Goal: Transaction & Acquisition: Purchase product/service

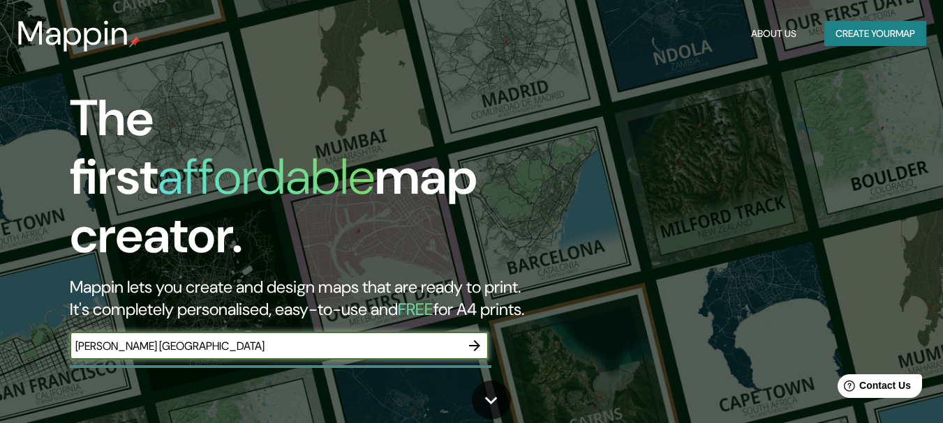
type input "[PERSON_NAME] [GEOGRAPHIC_DATA]"
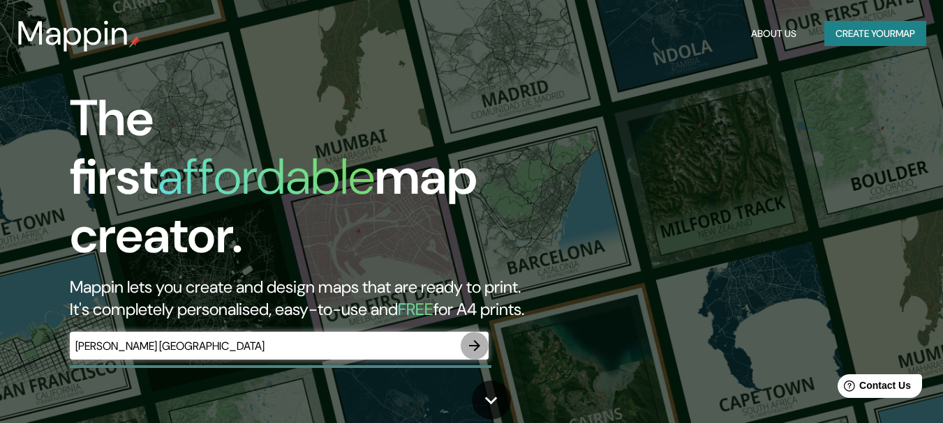
click at [483, 332] on button "button" at bounding box center [474, 346] width 28 height 28
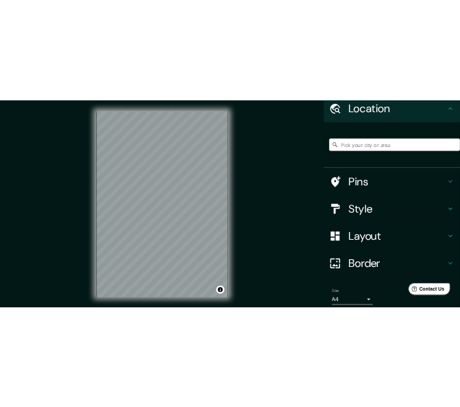
scroll to position [110, 0]
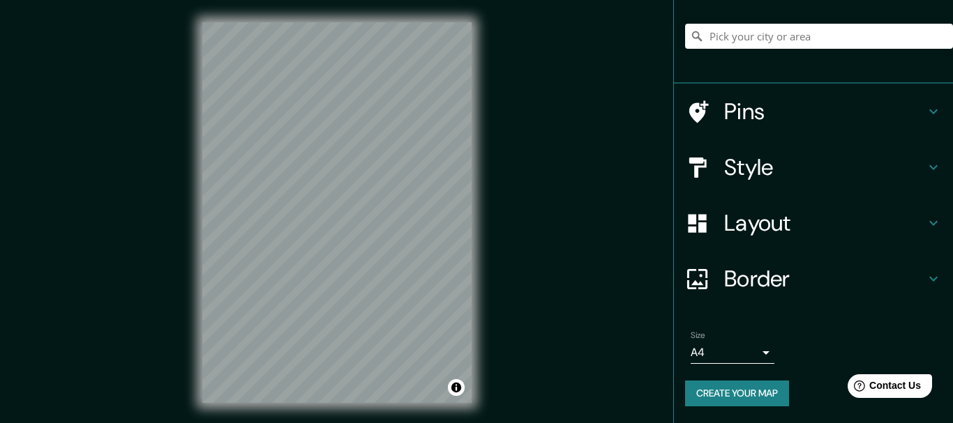
click at [744, 356] on body "Mappin Location Pins Style Layout Border Choose a border. Hint : you can make l…" at bounding box center [476, 211] width 953 height 423
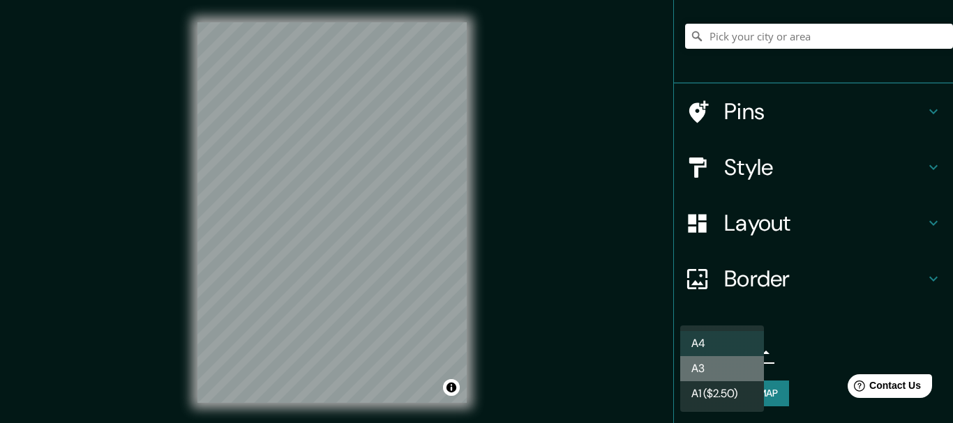
click at [730, 373] on li "A3" at bounding box center [722, 369] width 84 height 25
type input "a4"
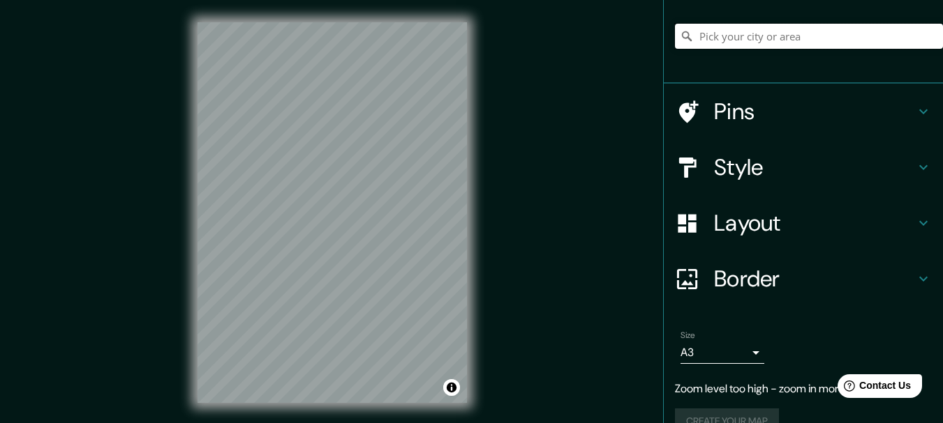
click at [713, 29] on input "Pick your city or area" at bounding box center [809, 36] width 268 height 25
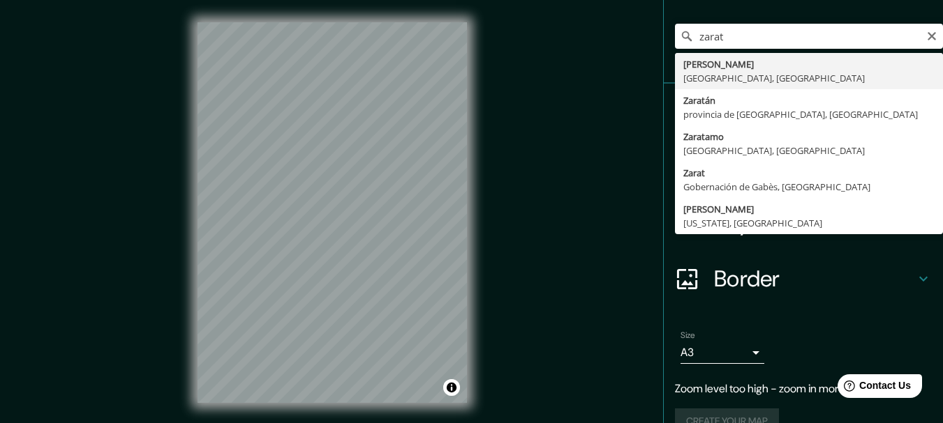
type input "[PERSON_NAME], [GEOGRAPHIC_DATA], [GEOGRAPHIC_DATA]"
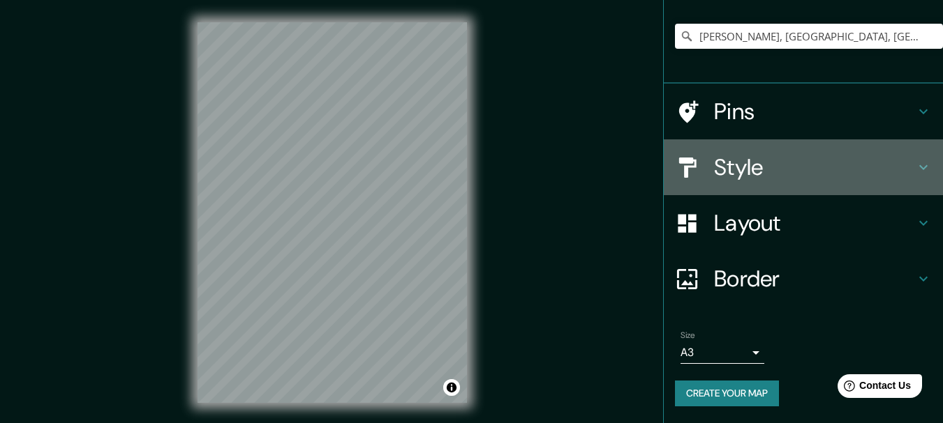
click at [803, 158] on h4 "Style" at bounding box center [814, 167] width 201 height 28
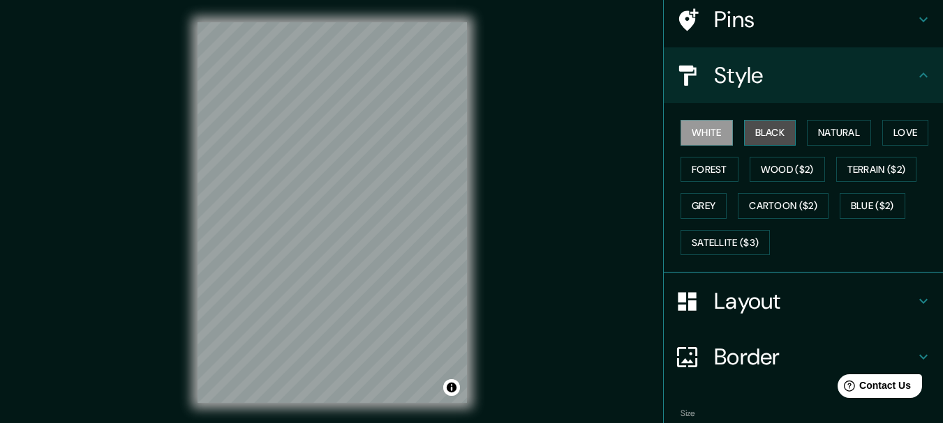
click at [779, 130] on button "Black" at bounding box center [770, 133] width 52 height 26
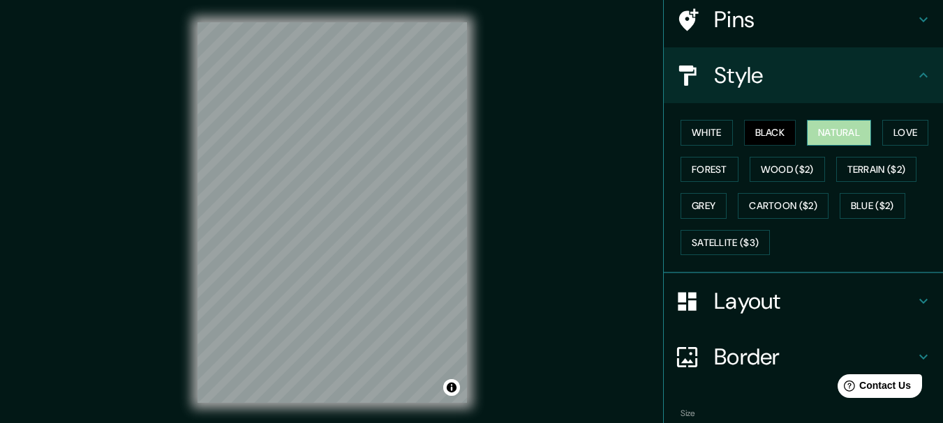
click at [807, 138] on button "Natural" at bounding box center [839, 133] width 64 height 26
click at [876, 126] on div "White Black Natural Love Forest Wood ($2) Terrain ($2) Grey Cartoon ($2) Blue (…" at bounding box center [809, 187] width 268 height 147
click at [894, 140] on button "Love" at bounding box center [905, 133] width 46 height 26
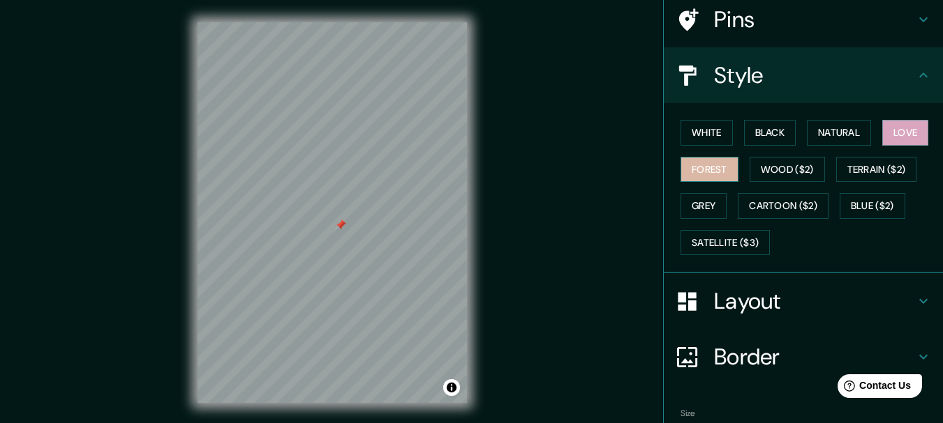
click at [689, 165] on button "Forest" at bounding box center [709, 170] width 58 height 26
drag, startPoint x: 336, startPoint y: 213, endPoint x: 373, endPoint y: 230, distance: 40.9
click at [373, 230] on div at bounding box center [371, 232] width 11 height 11
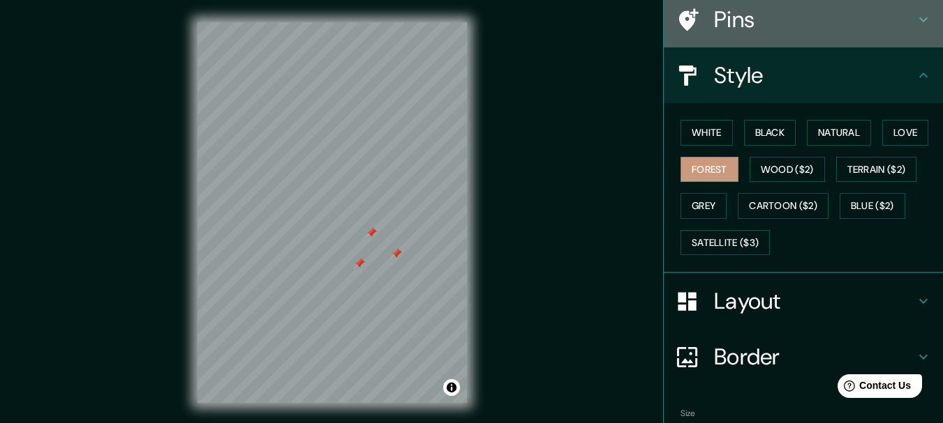
click at [781, 31] on h4 "Pins" at bounding box center [814, 20] width 201 height 28
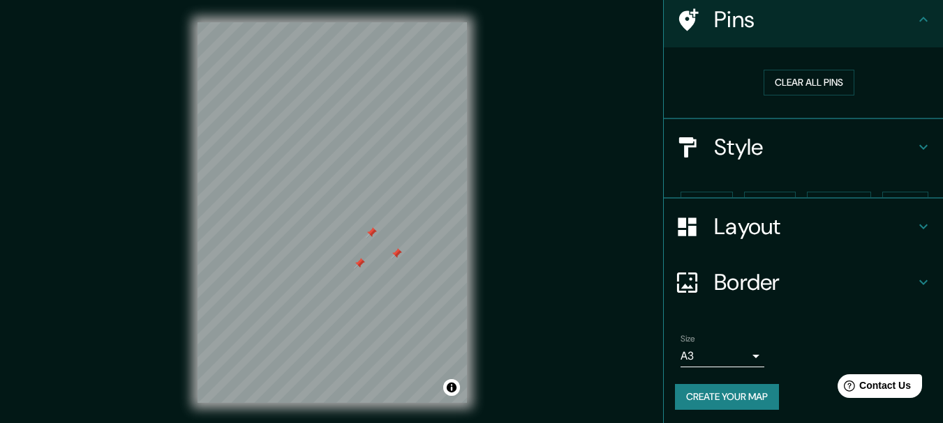
scroll to position [89, 0]
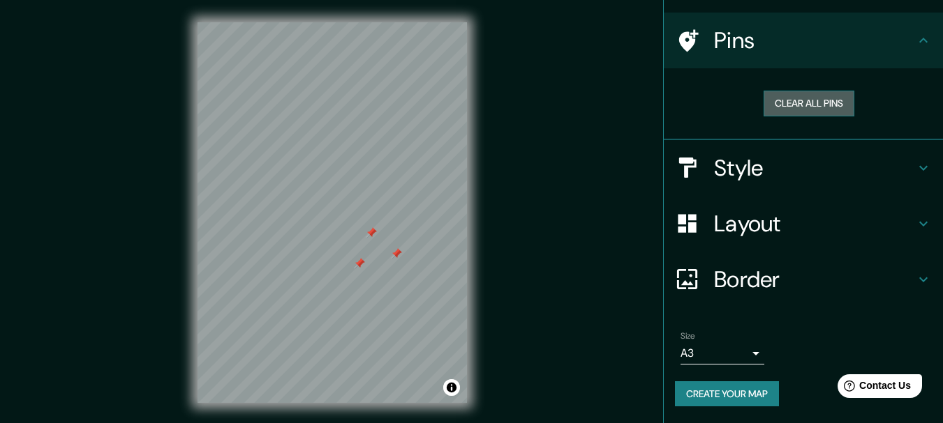
click at [769, 100] on button "Clear all pins" at bounding box center [808, 104] width 91 height 26
click at [730, 172] on h4 "Style" at bounding box center [814, 168] width 201 height 28
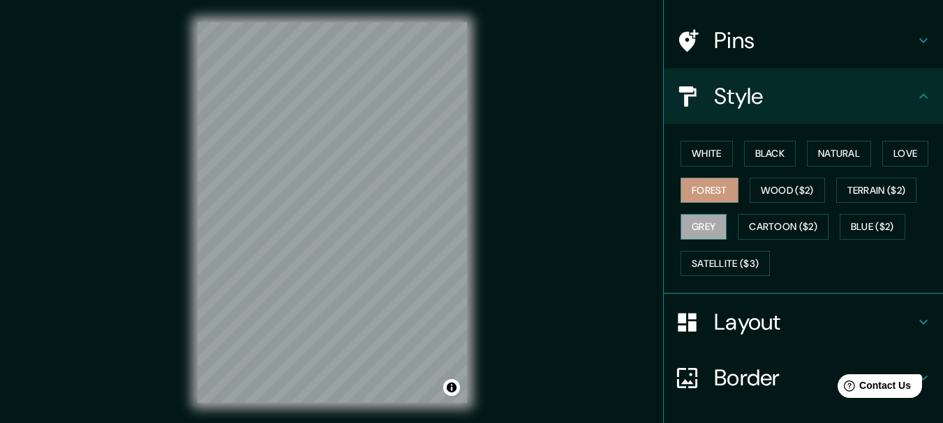
click at [698, 227] on button "Grey" at bounding box center [703, 227] width 46 height 26
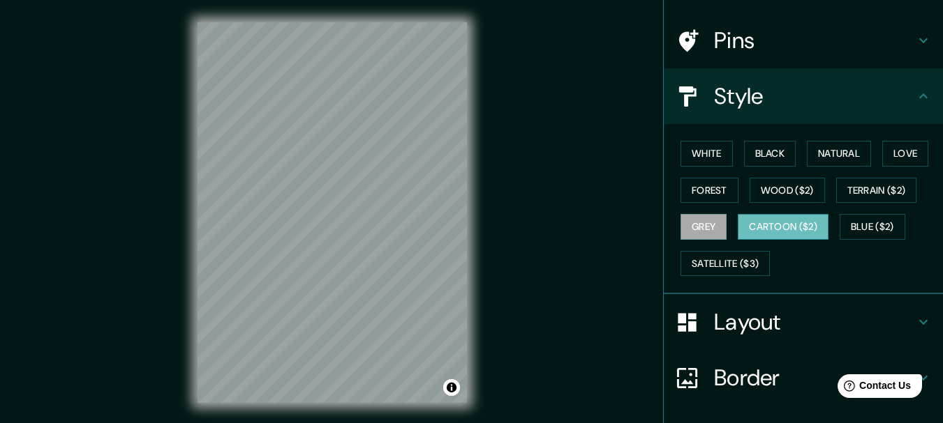
click at [737, 227] on button "Cartoon ($2)" at bounding box center [782, 227] width 91 height 26
click at [703, 257] on button "Satellite ($3)" at bounding box center [724, 264] width 89 height 26
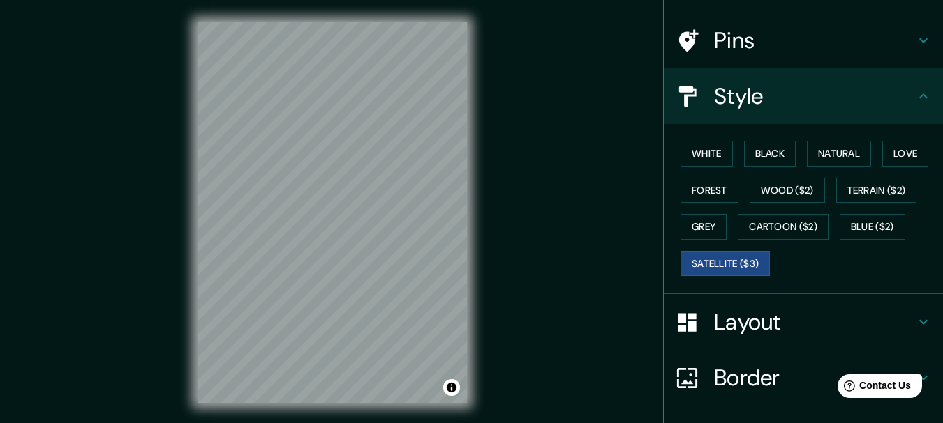
click at [507, 277] on div "© Mapbox © OpenStreetMap Improve this map © Maxar" at bounding box center [332, 212] width 848 height 381
click at [867, 227] on button "Blue ($2)" at bounding box center [872, 227] width 66 height 26
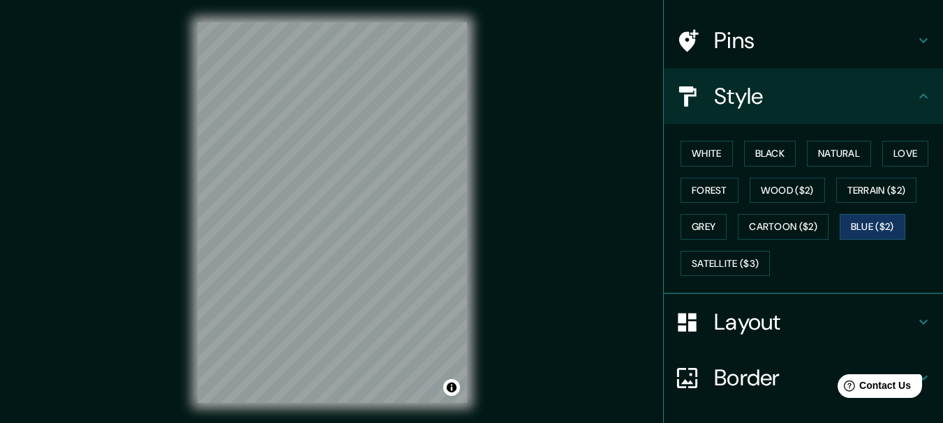
click at [879, 174] on div "White Black Natural Love Forest Wood ($2) Terrain ($2) Grey Cartoon ($2) Blue (…" at bounding box center [809, 208] width 268 height 147
click at [880, 185] on button "Terrain ($2)" at bounding box center [876, 191] width 81 height 26
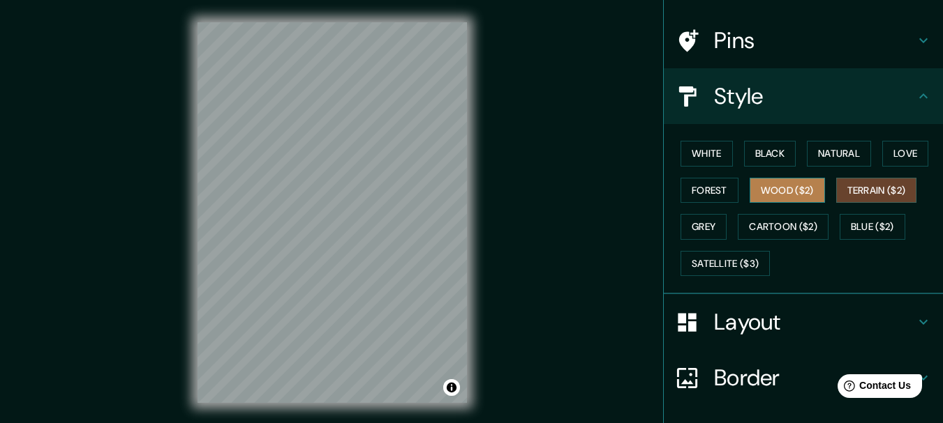
click at [808, 194] on button "Wood ($2)" at bounding box center [786, 191] width 75 height 26
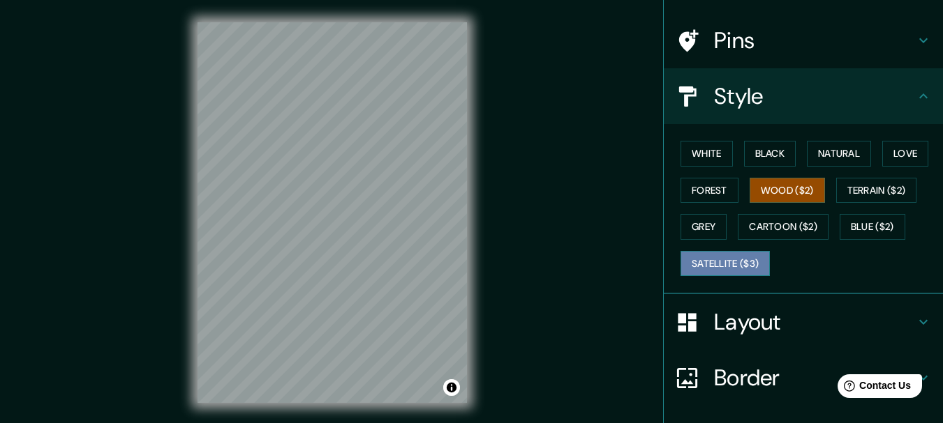
click at [713, 260] on button "Satellite ($3)" at bounding box center [724, 264] width 89 height 26
